Goal: Information Seeking & Learning: Check status

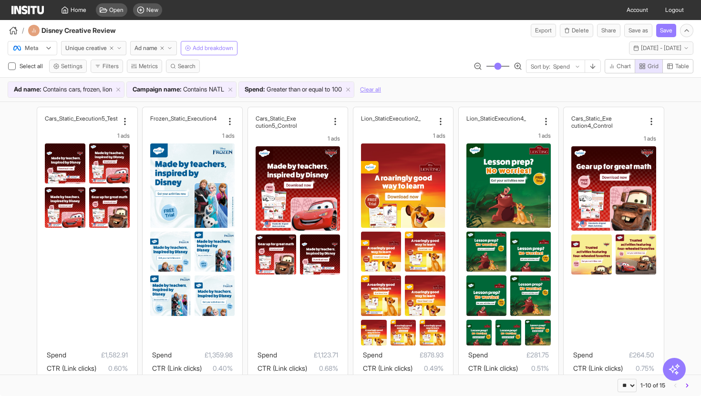
click at [103, 93] on span "cars, frozen, lion" at bounding box center [90, 90] width 43 height 10
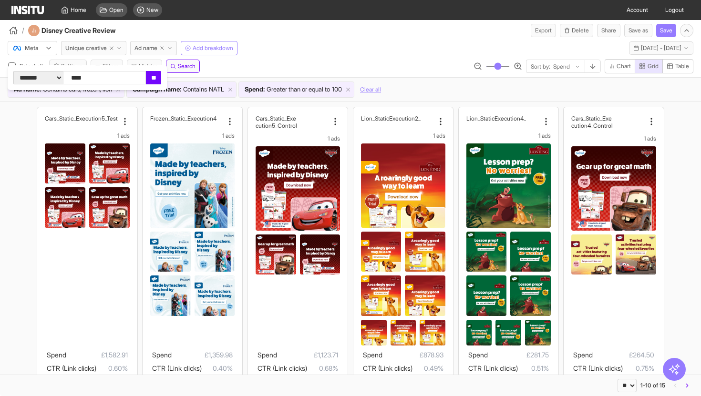
click at [277, 49] on div "Meta Unique creative Ad name Add breakdown [DATE] - [DATE] [DATE] - [DATE]" at bounding box center [350, 46] width 701 height 18
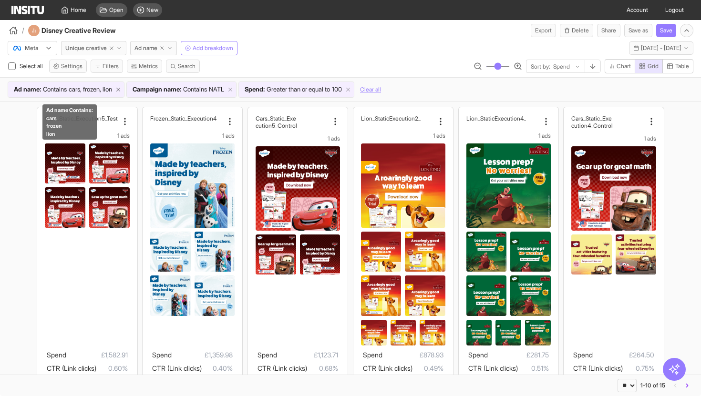
click at [122, 91] on icon at bounding box center [118, 89] width 7 height 7
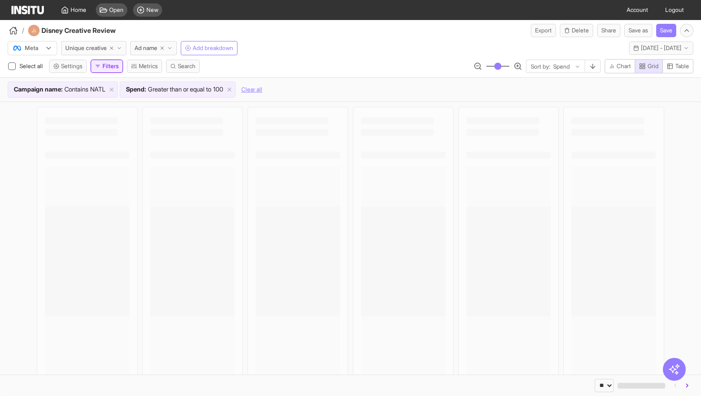
click at [103, 68] on button "Filters" at bounding box center [107, 66] width 32 height 13
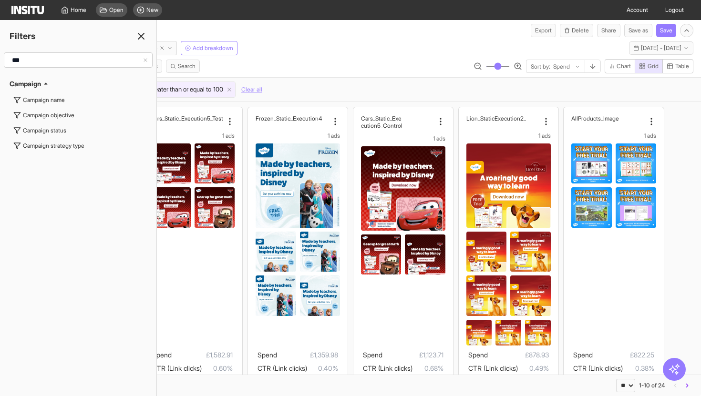
click at [61, 64] on input "***" at bounding box center [75, 60] width 134 height 17
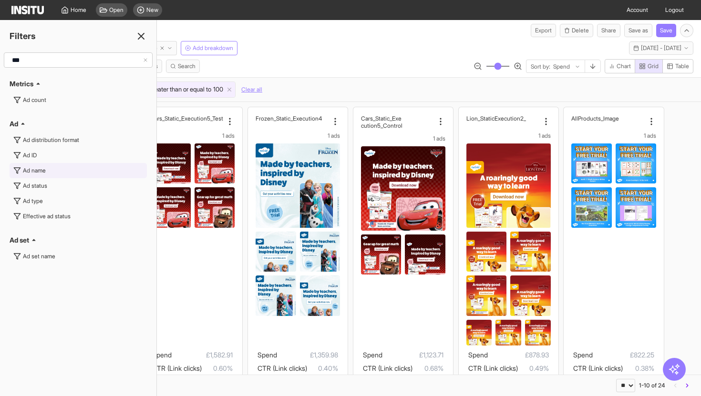
type input "**"
click at [32, 175] on button "Ad name" at bounding box center [78, 170] width 137 height 15
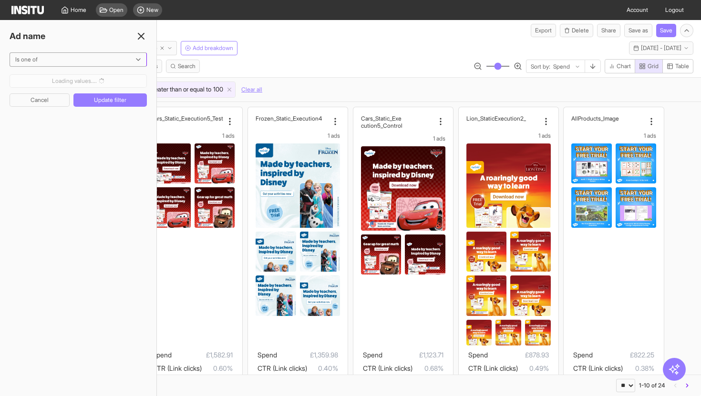
click at [72, 62] on div at bounding box center [71, 60] width 114 height 10
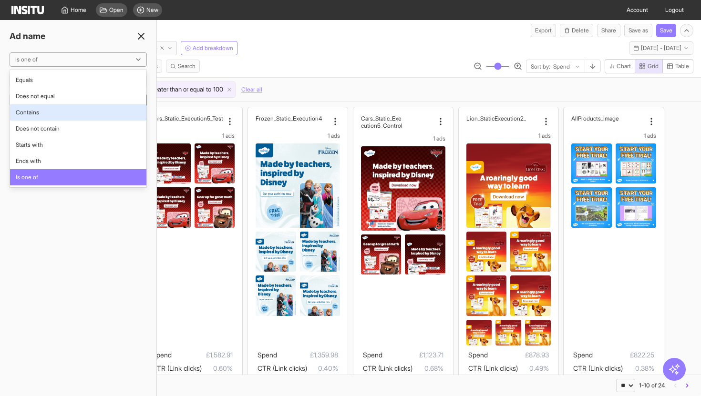
click at [59, 114] on span "Contains" at bounding box center [78, 112] width 125 height 9
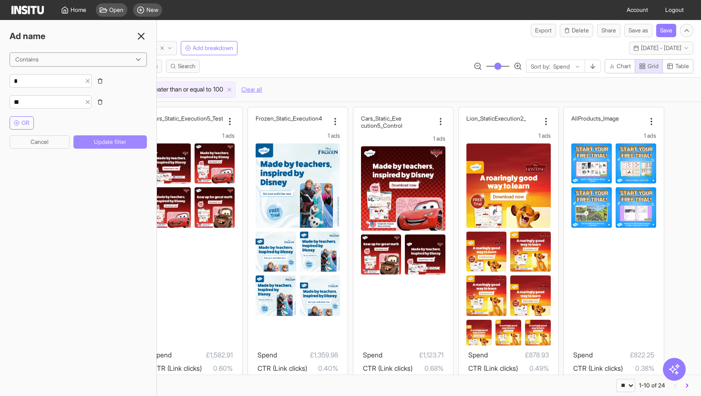
type input "*"
click at [74, 80] on input "string" at bounding box center [45, 81] width 71 height 10
type input "*"
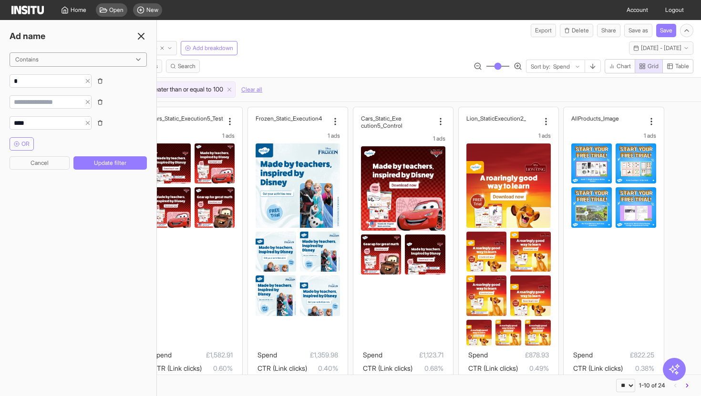
type input "****"
click at [103, 79] on icon "button" at bounding box center [100, 81] width 6 height 6
type input "****"
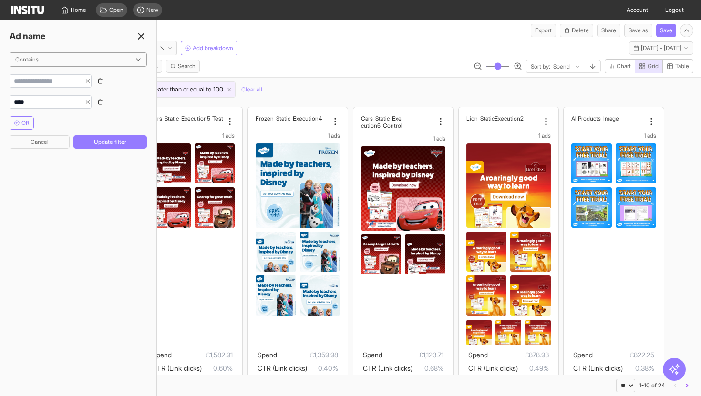
click at [103, 79] on icon "button" at bounding box center [100, 81] width 6 height 6
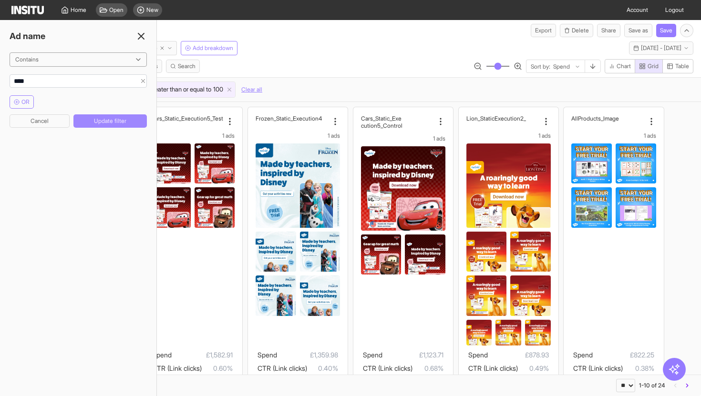
click at [107, 119] on button "Update filter" at bounding box center [109, 120] width 73 height 13
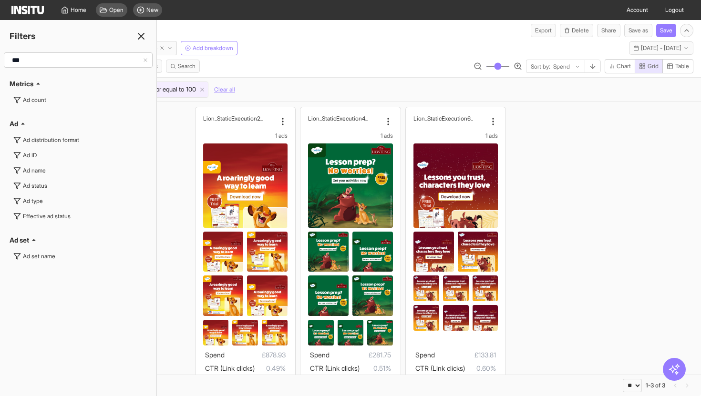
click at [316, 53] on div "Meta Unique creative Ad name Add breakdown [DATE] - [DATE] [DATE] - [DATE]" at bounding box center [350, 46] width 701 height 18
click at [315, 59] on div "Meta Unique creative Ad name Add breakdown [DATE] - [DATE] [DATE] - [DATE] Sele…" at bounding box center [350, 69] width 701 height 64
click at [142, 37] on line at bounding box center [141, 36] width 6 height 6
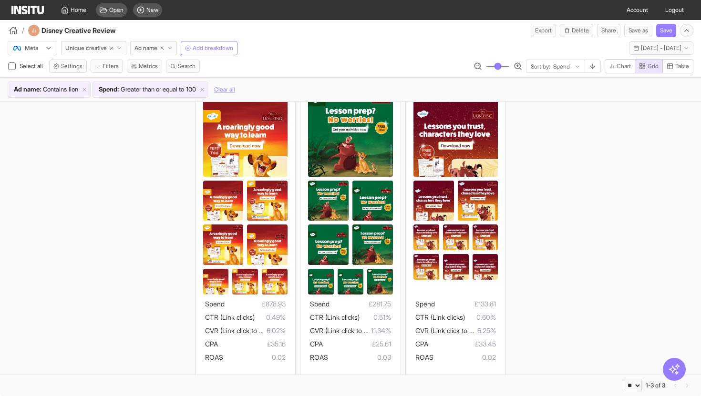
scroll to position [60, 0]
